Goal: Obtain resource: Obtain resource

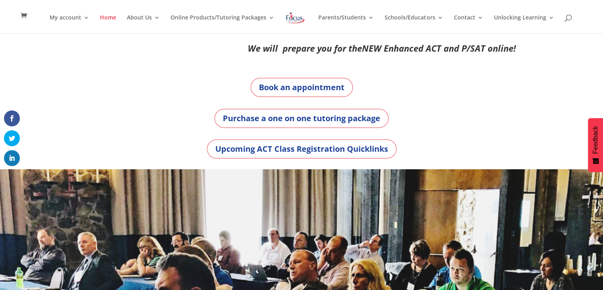
click at [523, 120] on div "We will prepare you for the NEW Enhanced ACT and P/SAT online! Book an appointm…" at bounding box center [301, 101] width 603 height 136
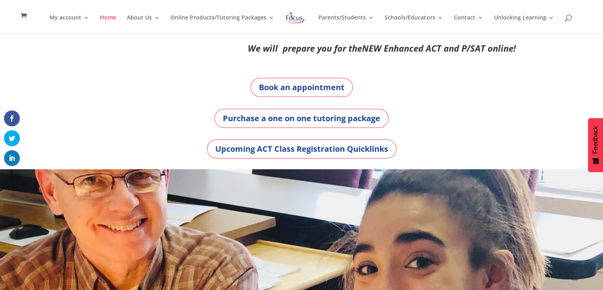
click at [160, 75] on div "Book an appointment Purchase a one on one tutoring package Upcoming ACT Class R…" at bounding box center [302, 118] width 428 height 102
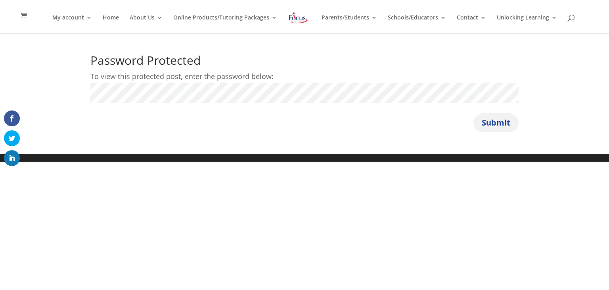
click at [492, 126] on button "Submit" at bounding box center [496, 122] width 45 height 19
click at [474, 113] on button "Submit" at bounding box center [496, 122] width 45 height 19
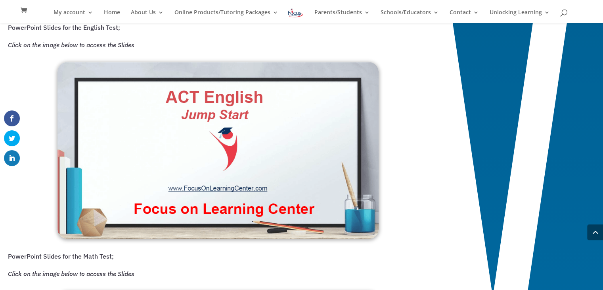
scroll to position [570, 0]
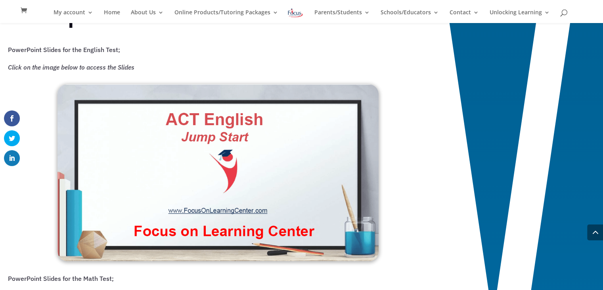
click at [199, 156] on img at bounding box center [218, 172] width 321 height 177
click at [543, 72] on span at bounding box center [301, 255] width 603 height 1607
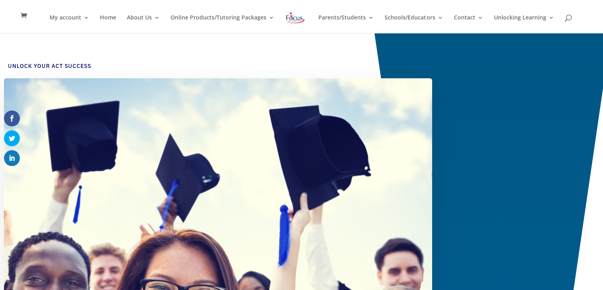
scroll to position [0, 0]
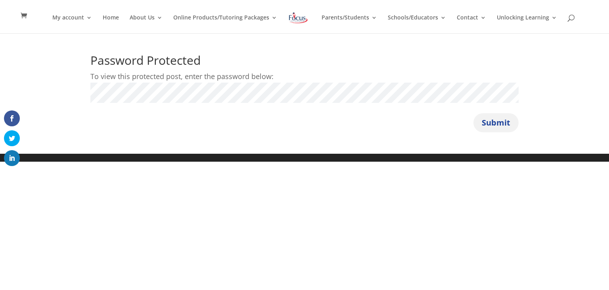
click at [513, 124] on button "Submit" at bounding box center [496, 122] width 45 height 19
click at [474, 113] on button "Submit" at bounding box center [496, 122] width 45 height 19
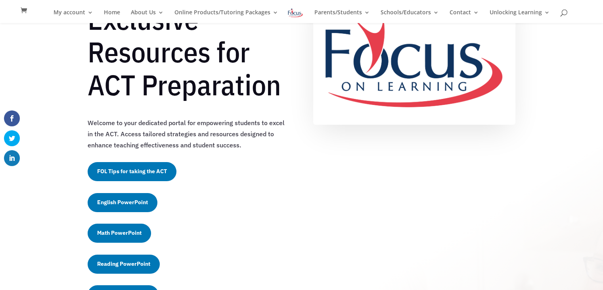
scroll to position [113, 0]
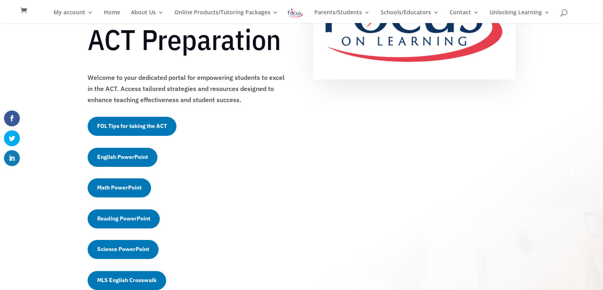
click at [157, 123] on link "FOL Tips for taking the ACT" at bounding box center [132, 126] width 89 height 19
click at [142, 156] on link "English PowerPoint" at bounding box center [123, 157] width 70 height 19
